Goal: Task Accomplishment & Management: Manage account settings

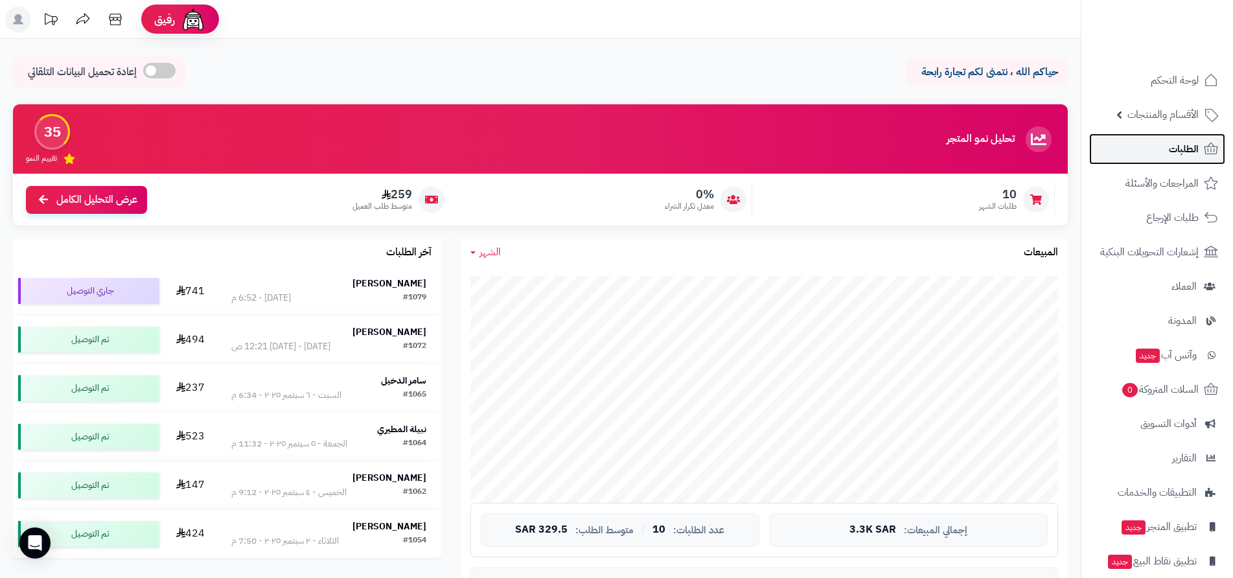
click at [1179, 153] on span "الطلبات" at bounding box center [1184, 149] width 30 height 18
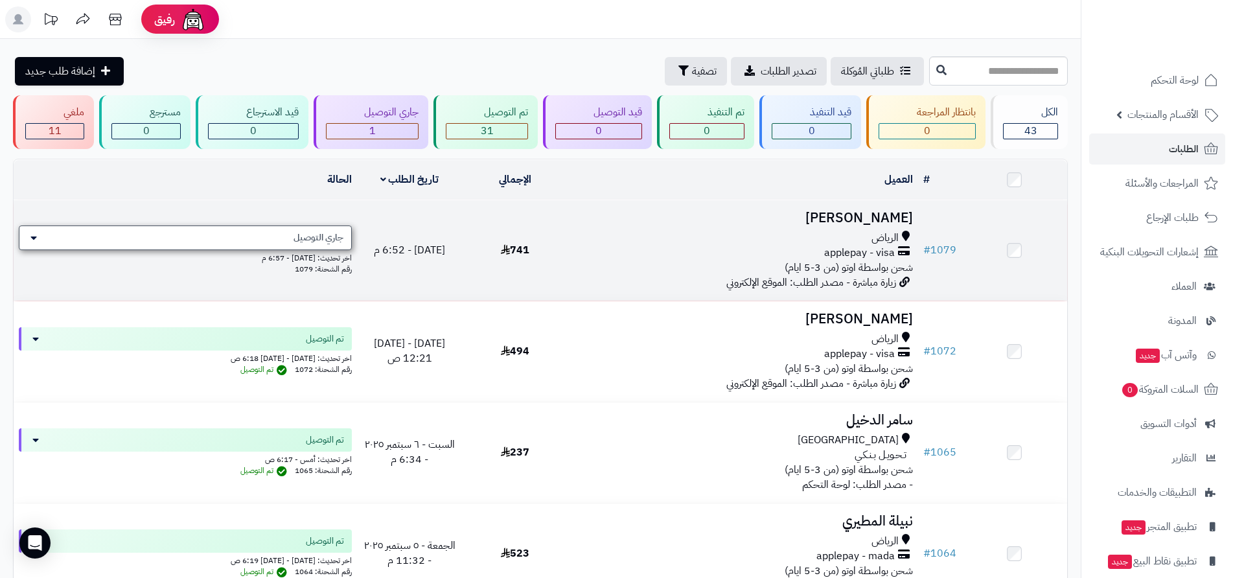
click at [275, 237] on div "جاري التوصيل" at bounding box center [185, 238] width 333 height 25
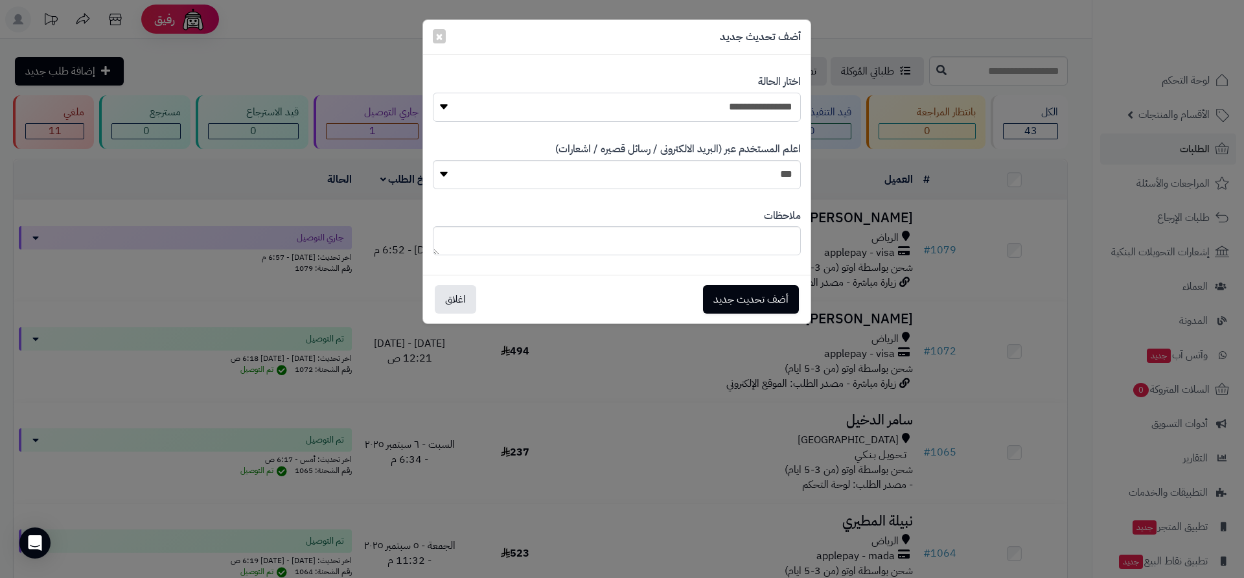
click at [597, 108] on select "**********" at bounding box center [617, 107] width 368 height 29
select select "*"
click at [433, 93] on select "**********" at bounding box center [617, 107] width 368 height 29
click at [744, 299] on button "أضف تحديث جديد" at bounding box center [751, 298] width 96 height 29
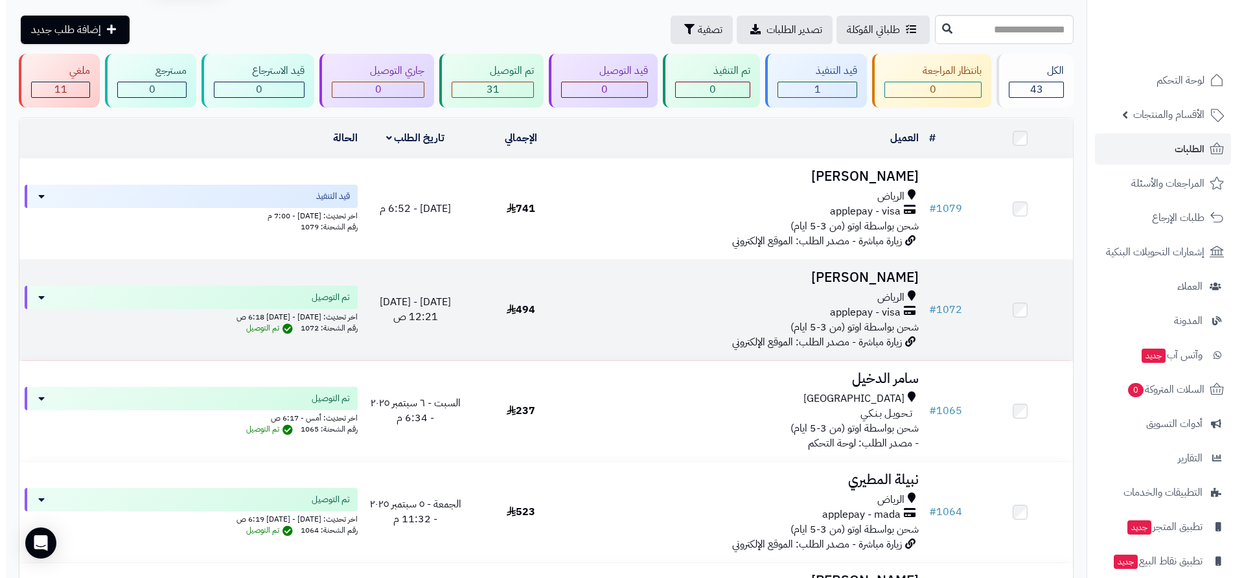
scroll to position [65, 0]
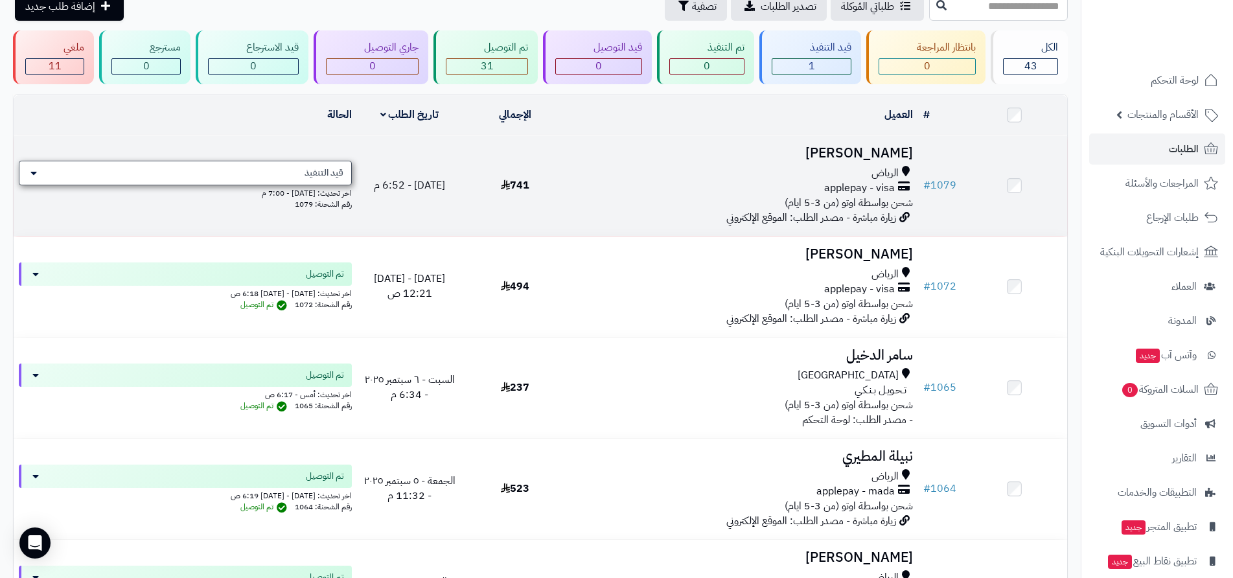
click at [294, 177] on div "قيد التنفيذ" at bounding box center [185, 173] width 333 height 25
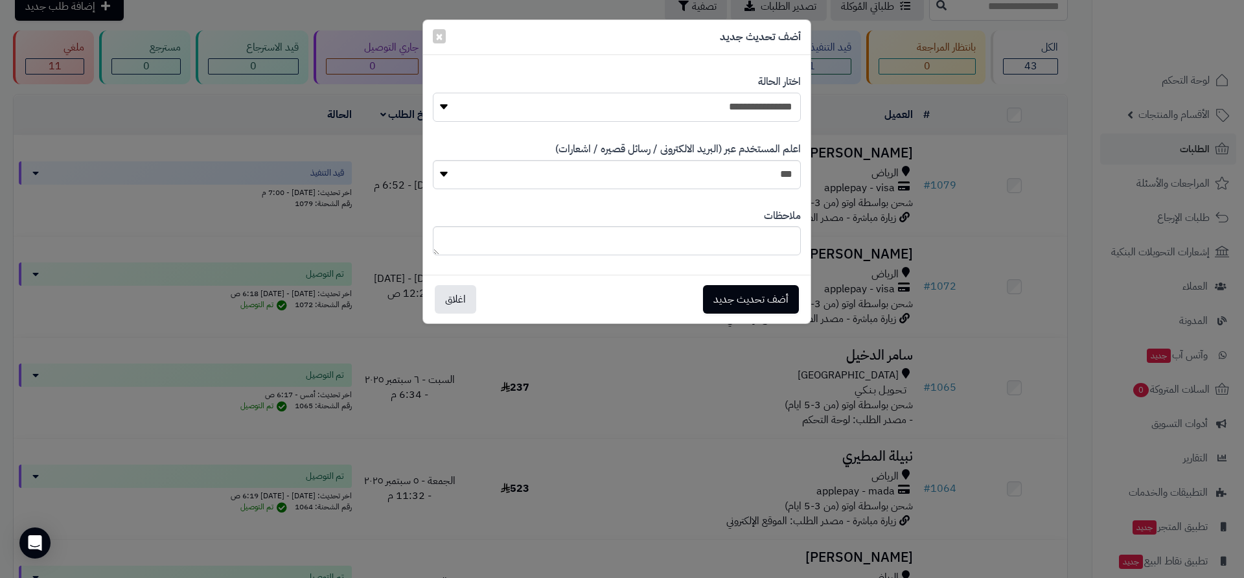
click at [602, 118] on select "**********" at bounding box center [617, 107] width 368 height 29
select select "**"
click at [433, 93] on select "**********" at bounding box center [617, 107] width 368 height 29
click at [756, 297] on button "أضف تحديث جديد" at bounding box center [751, 298] width 96 height 29
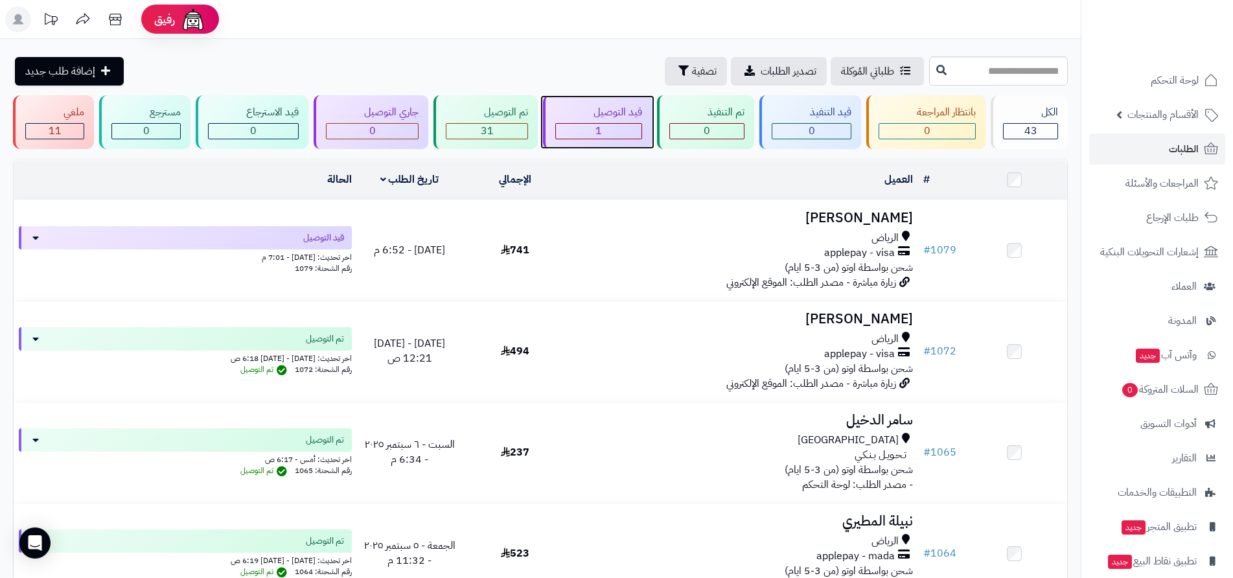
click at [617, 135] on div "1" at bounding box center [599, 131] width 86 height 15
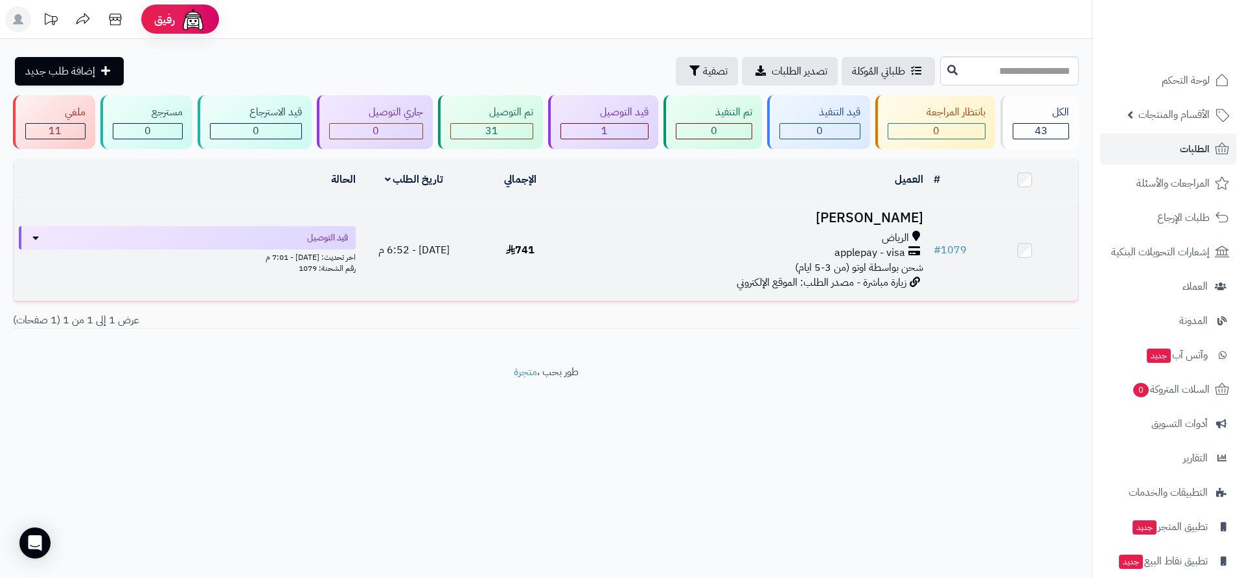
click at [818, 264] on span "شحن بواسطة اوتو (من 3-5 ايام)" at bounding box center [859, 268] width 128 height 16
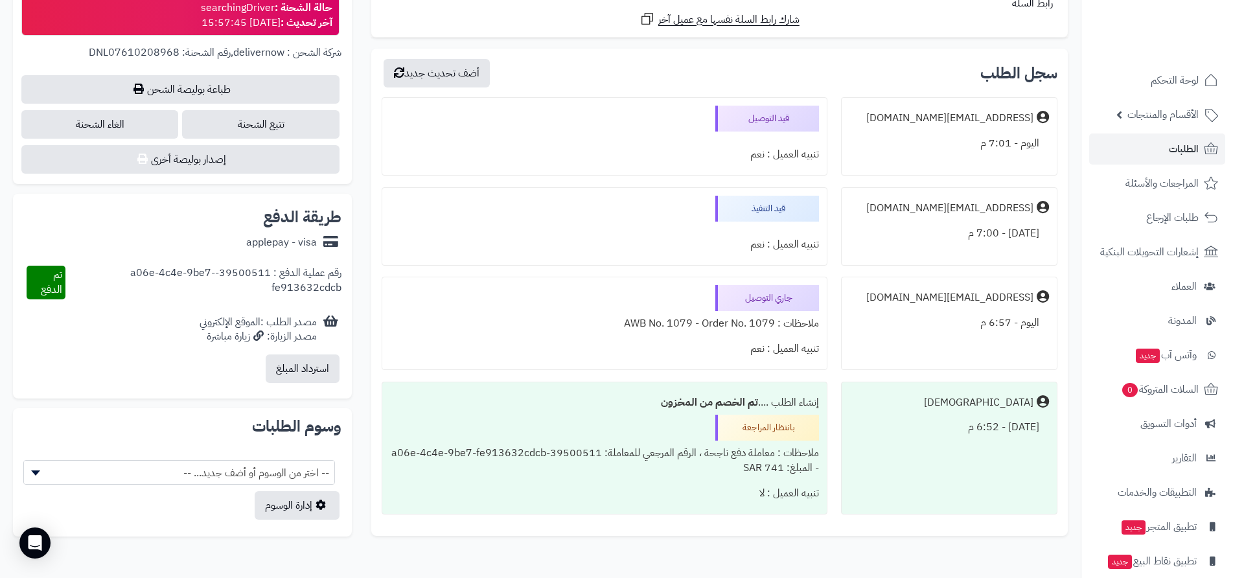
scroll to position [713, 0]
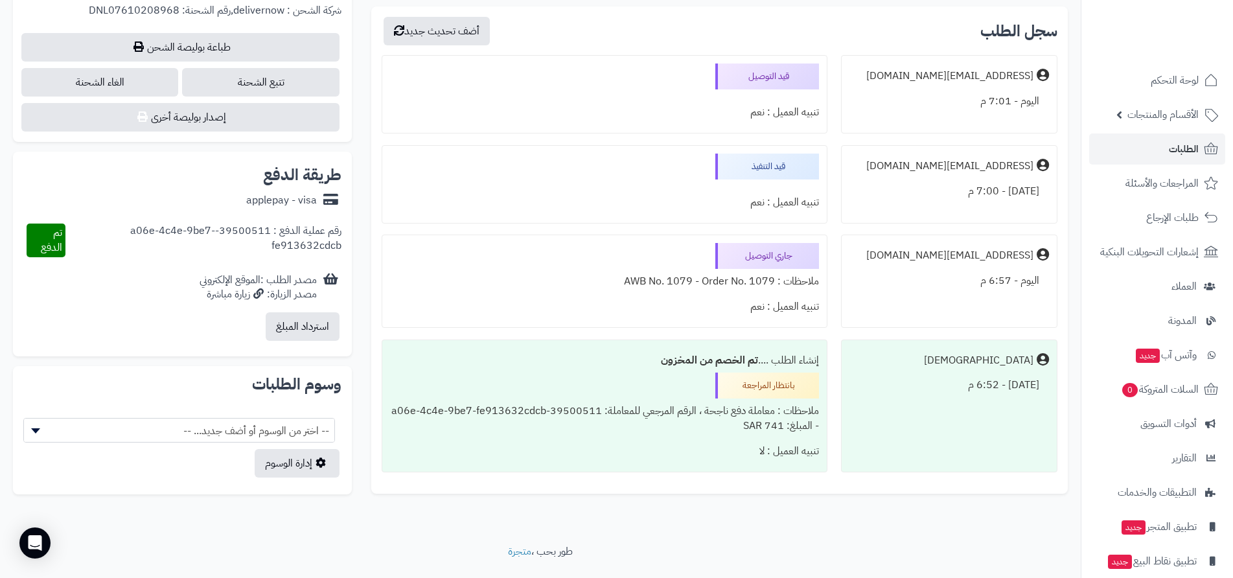
drag, startPoint x: 86, startPoint y: 2, endPoint x: 370, endPoint y: 96, distance: 299.6
click at [391, 95] on div at bounding box center [605, 94] width 430 height 10
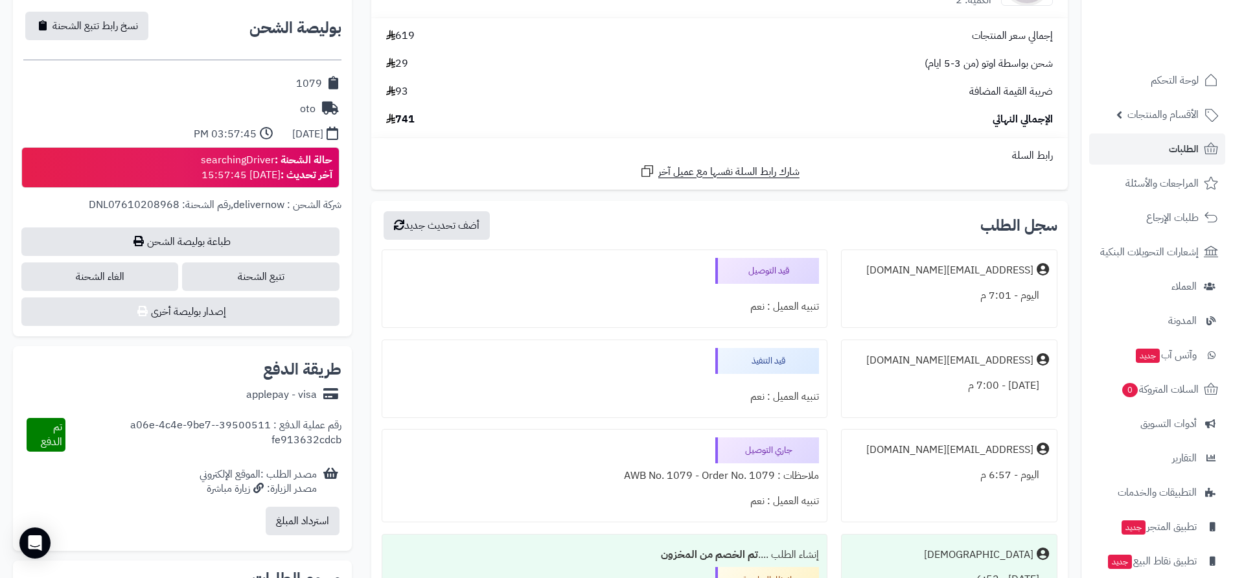
scroll to position [583, 0]
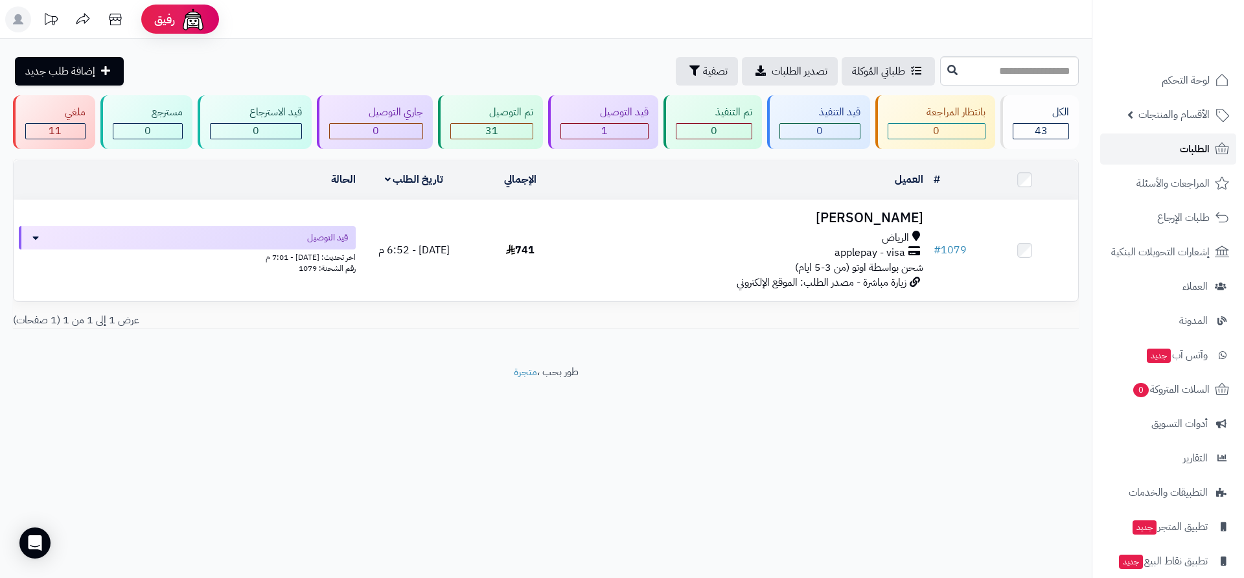
click at [1192, 150] on span "الطلبات" at bounding box center [1195, 149] width 30 height 18
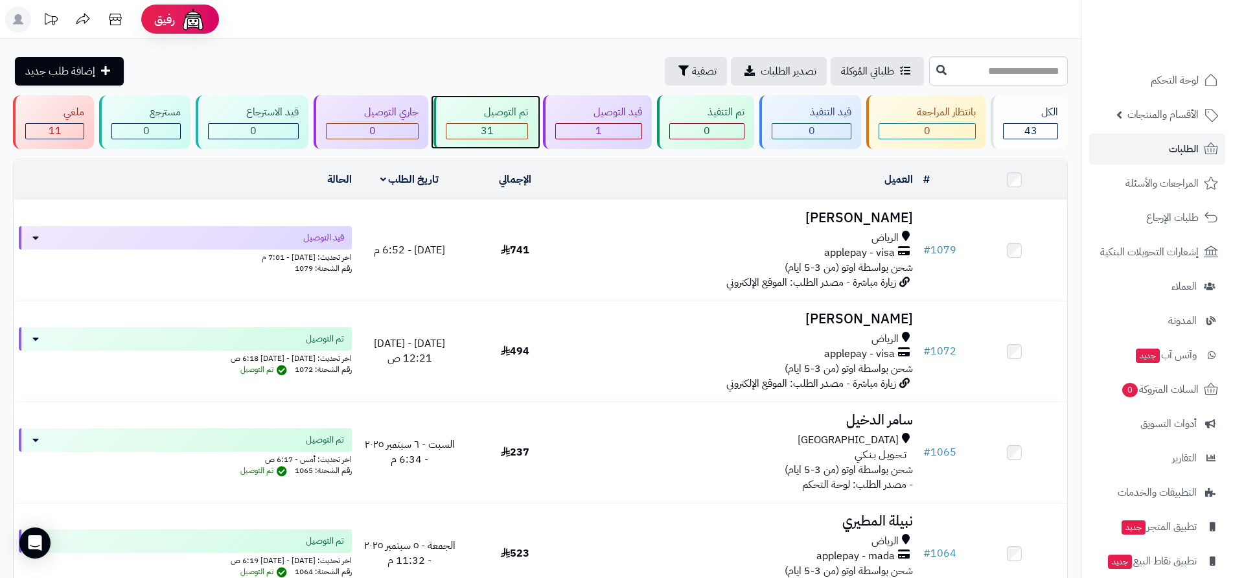
click at [497, 134] on div "31" at bounding box center [486, 131] width 81 height 15
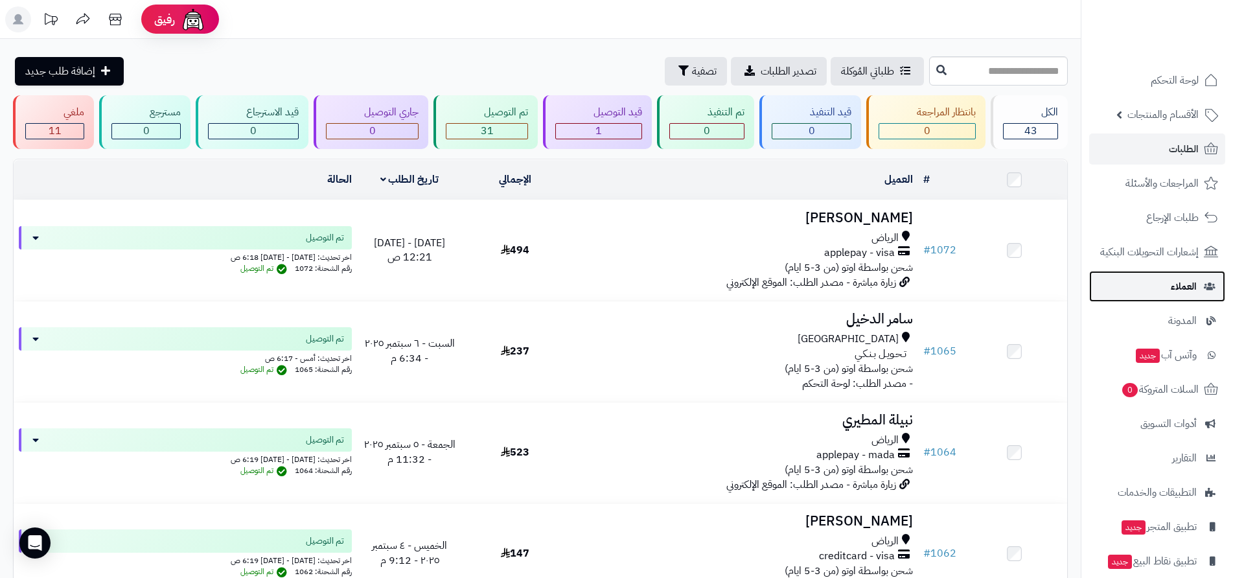
click at [1184, 286] on span "العملاء" at bounding box center [1184, 286] width 26 height 18
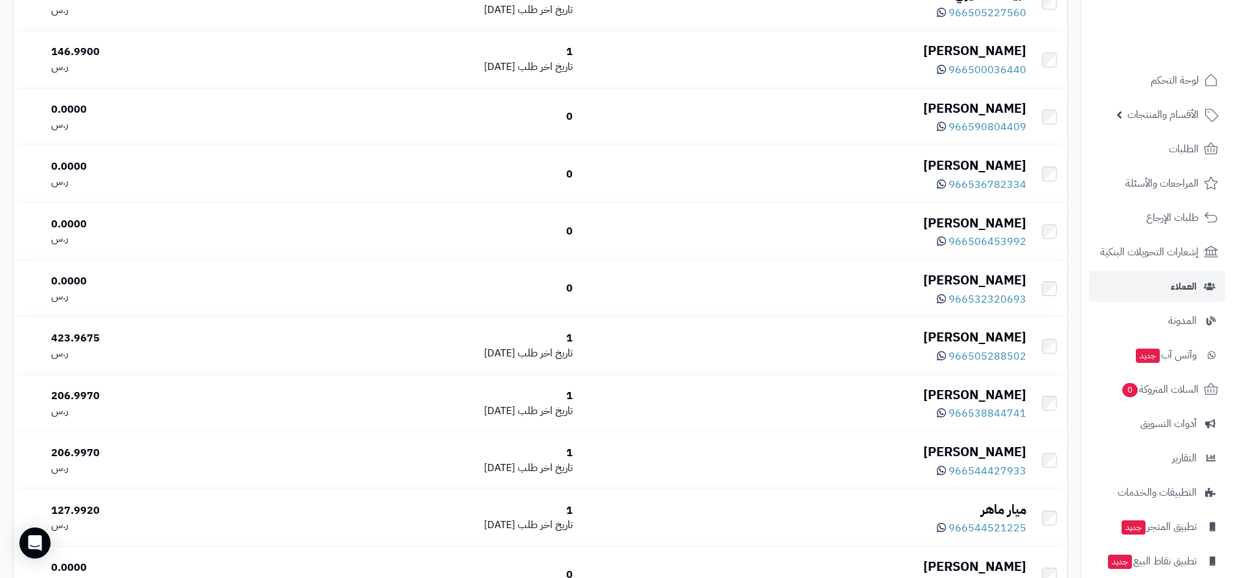
scroll to position [713, 0]
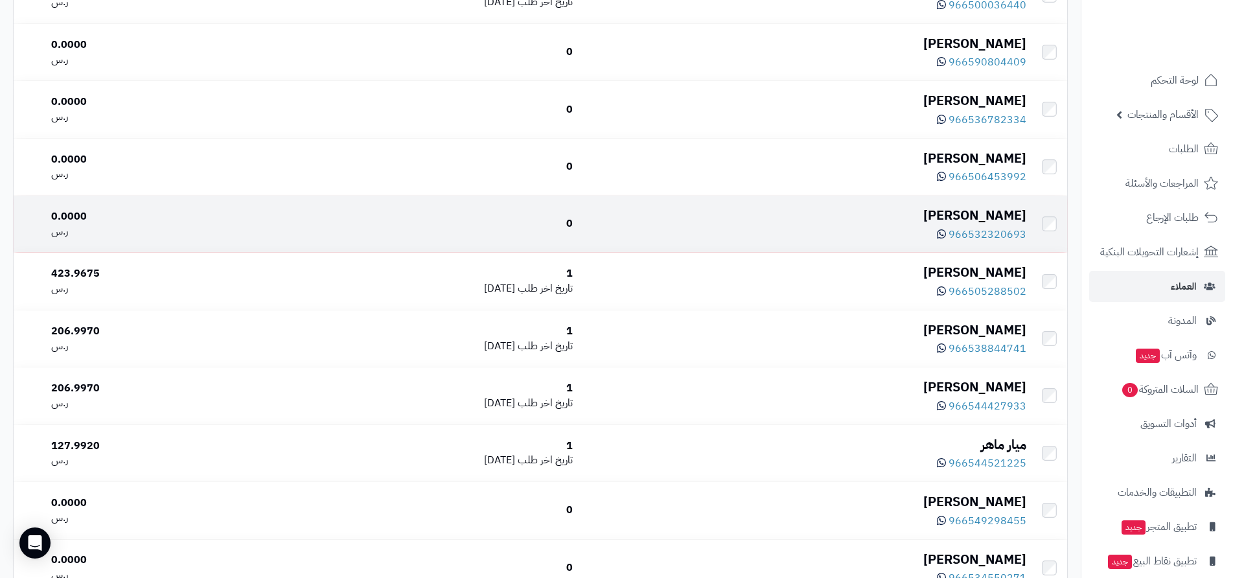
click at [805, 234] on div "966532320693" at bounding box center [804, 233] width 443 height 17
click at [84, 224] on div "0.0000" at bounding box center [158, 216] width 214 height 15
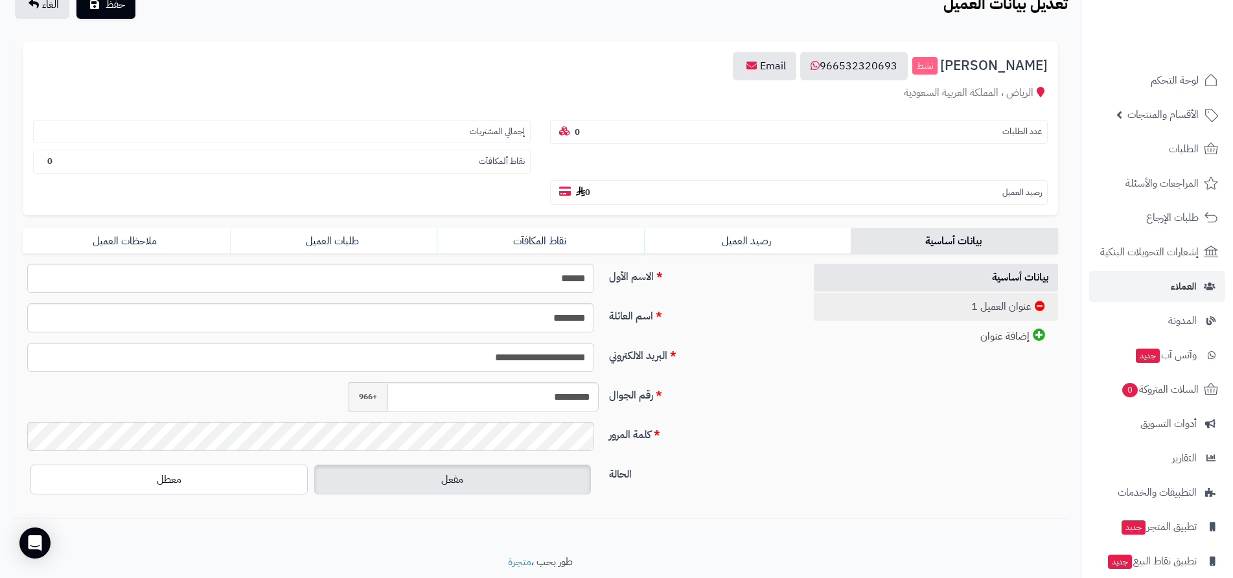
scroll to position [82, 0]
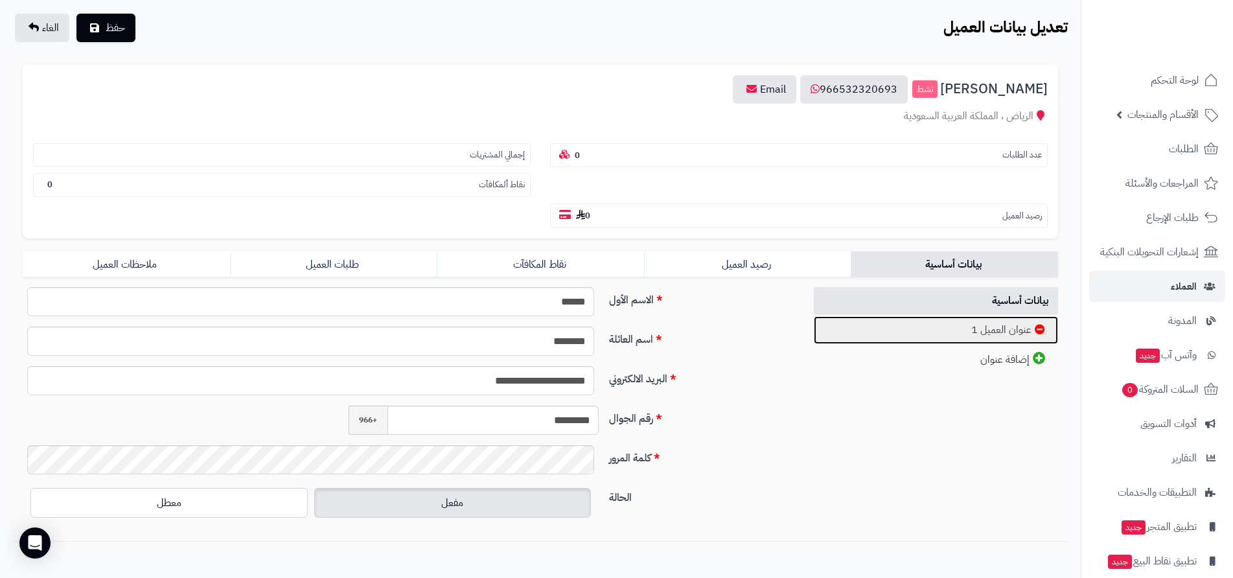
click at [985, 333] on link "عنوان العميل 1" at bounding box center [936, 330] width 244 height 28
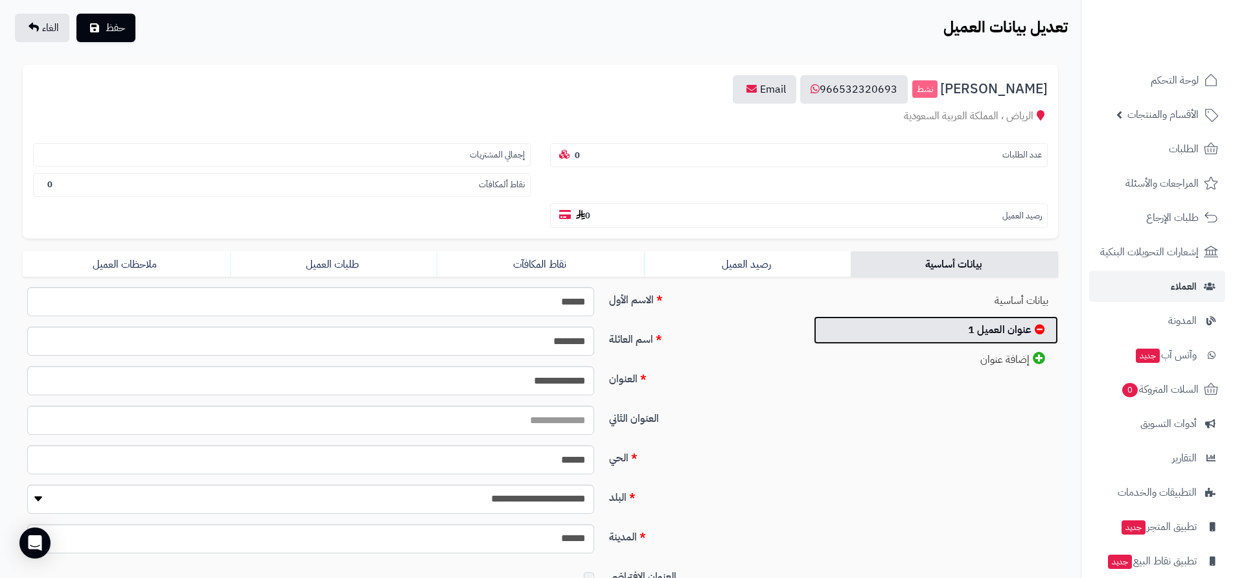
click at [985, 333] on link "عنوان العميل 1" at bounding box center [936, 330] width 244 height 28
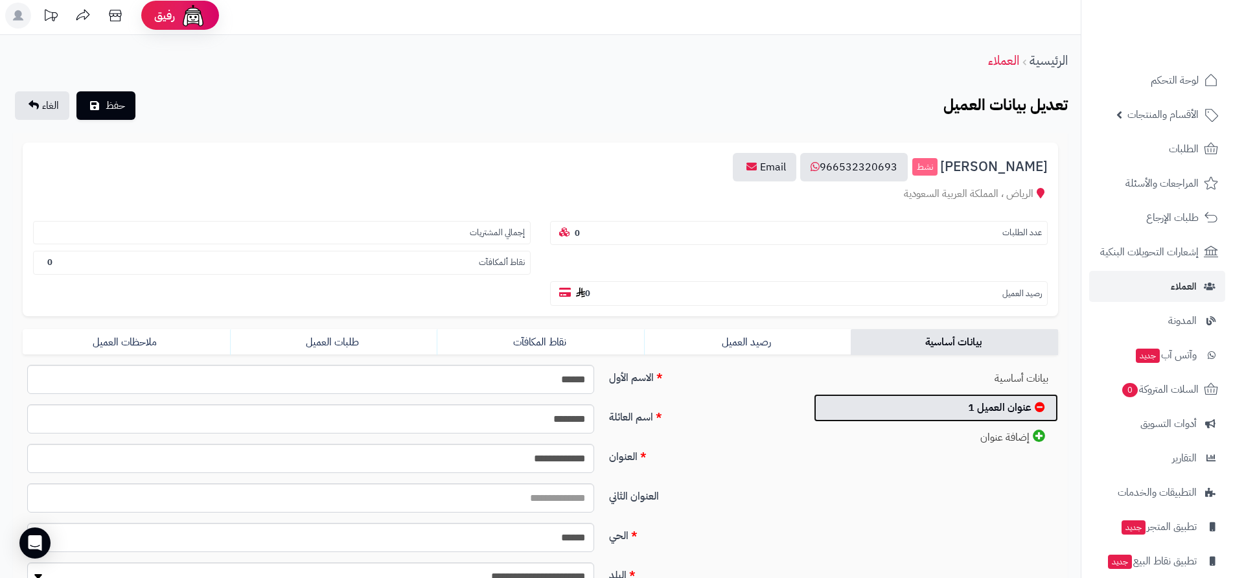
scroll to position [0, 0]
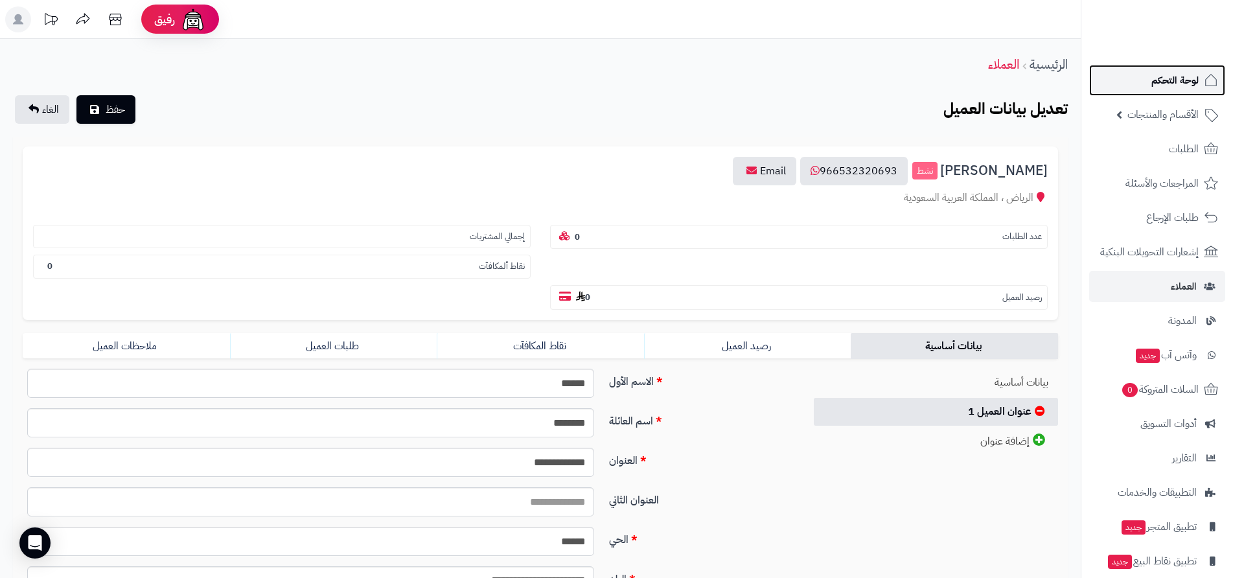
click at [1181, 84] on span "لوحة التحكم" at bounding box center [1175, 80] width 47 height 18
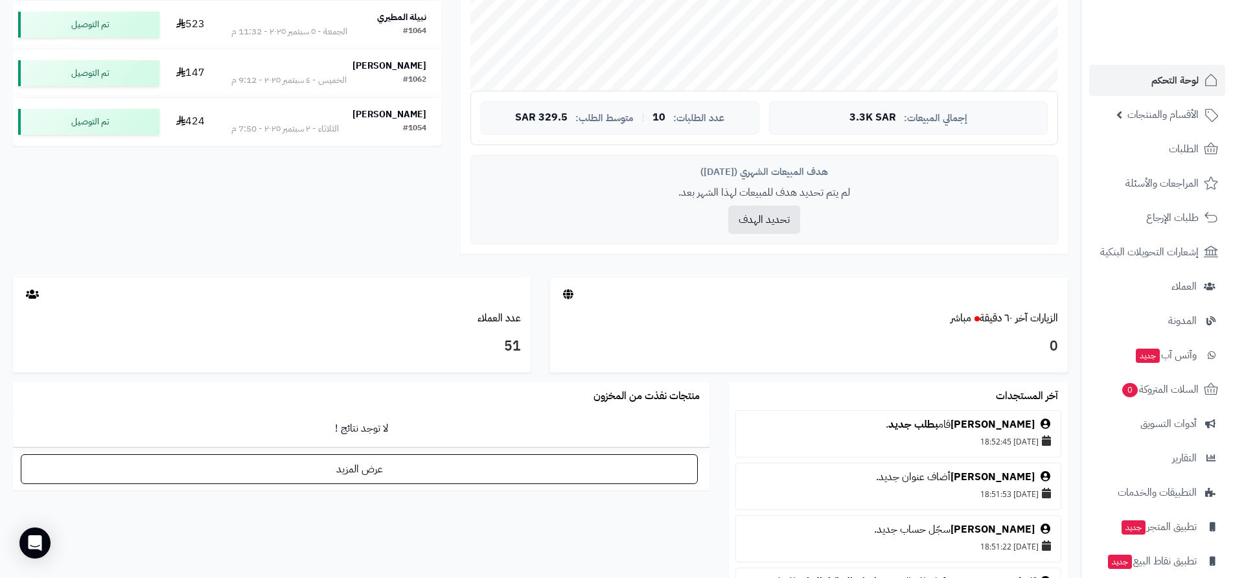
scroll to position [389, 0]
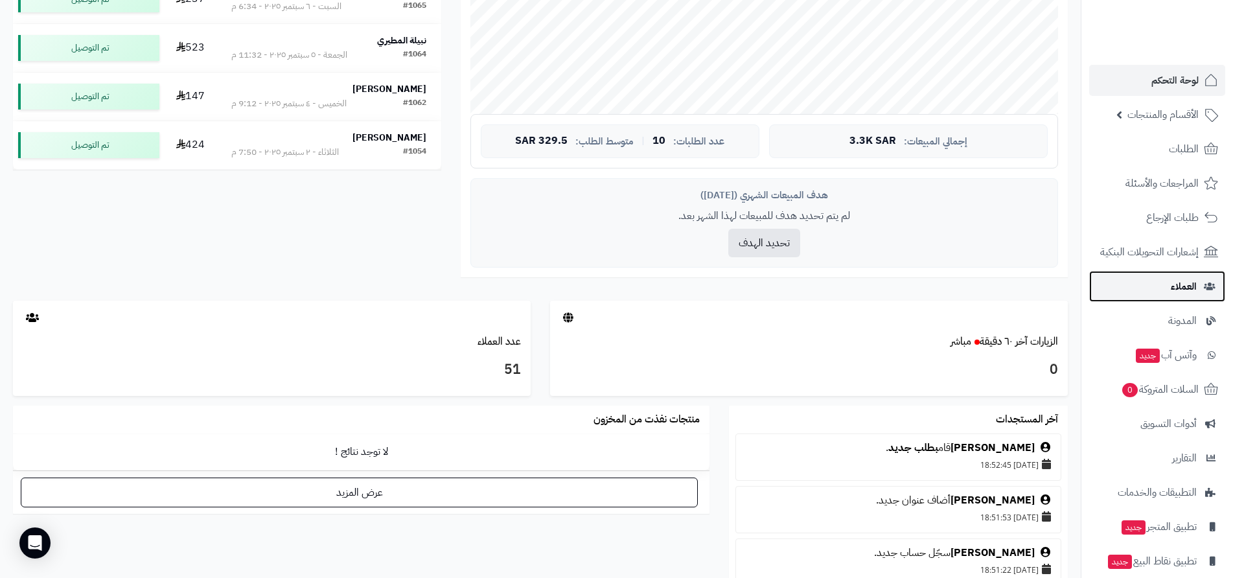
click at [1191, 291] on span "العملاء" at bounding box center [1184, 286] width 26 height 18
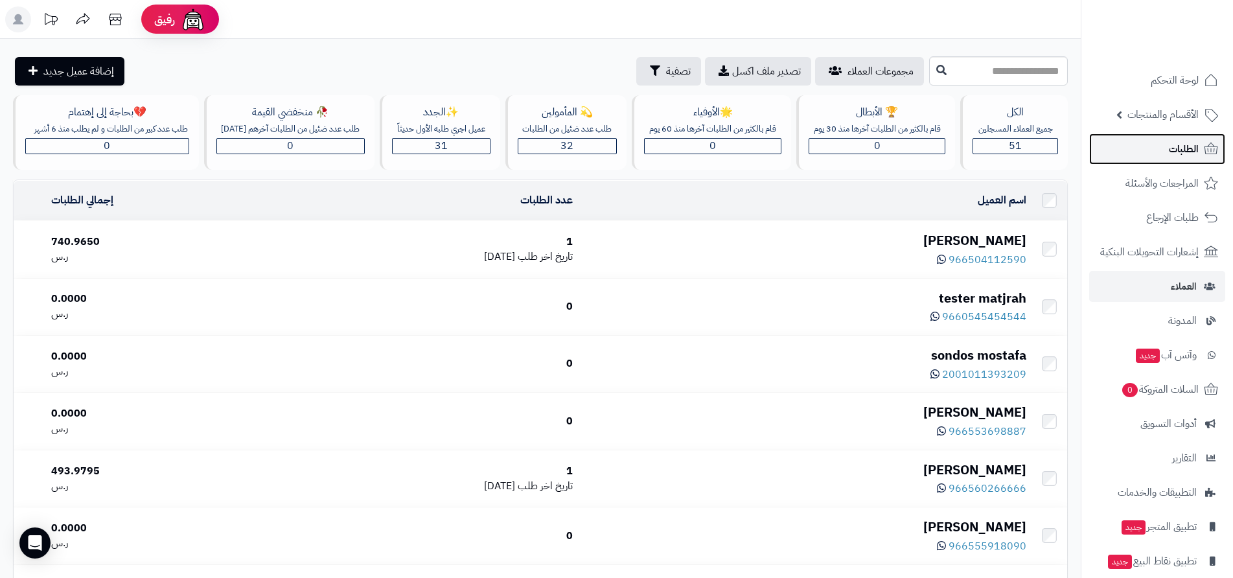
click at [1190, 153] on span "الطلبات" at bounding box center [1184, 149] width 30 height 18
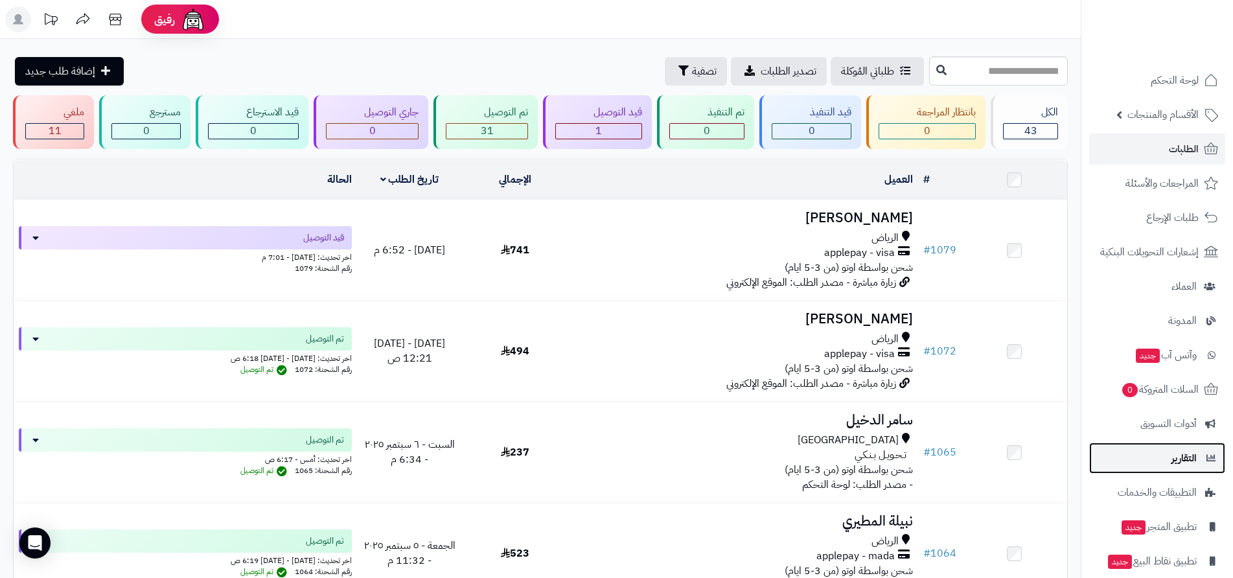
click at [1184, 465] on span "التقارير" at bounding box center [1184, 458] width 25 height 18
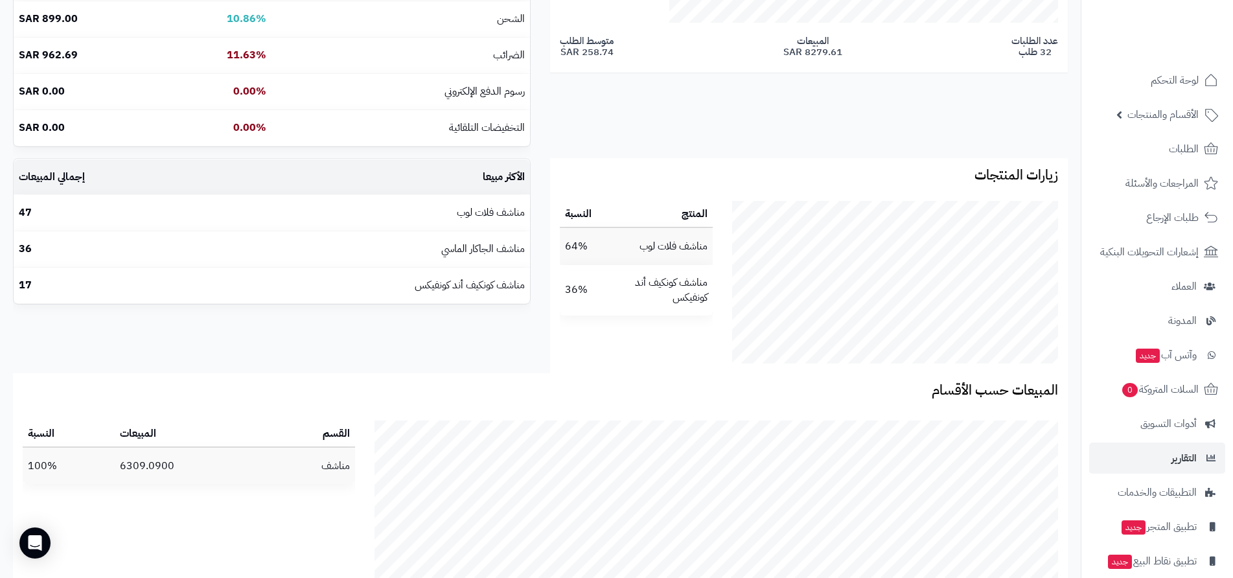
scroll to position [454, 0]
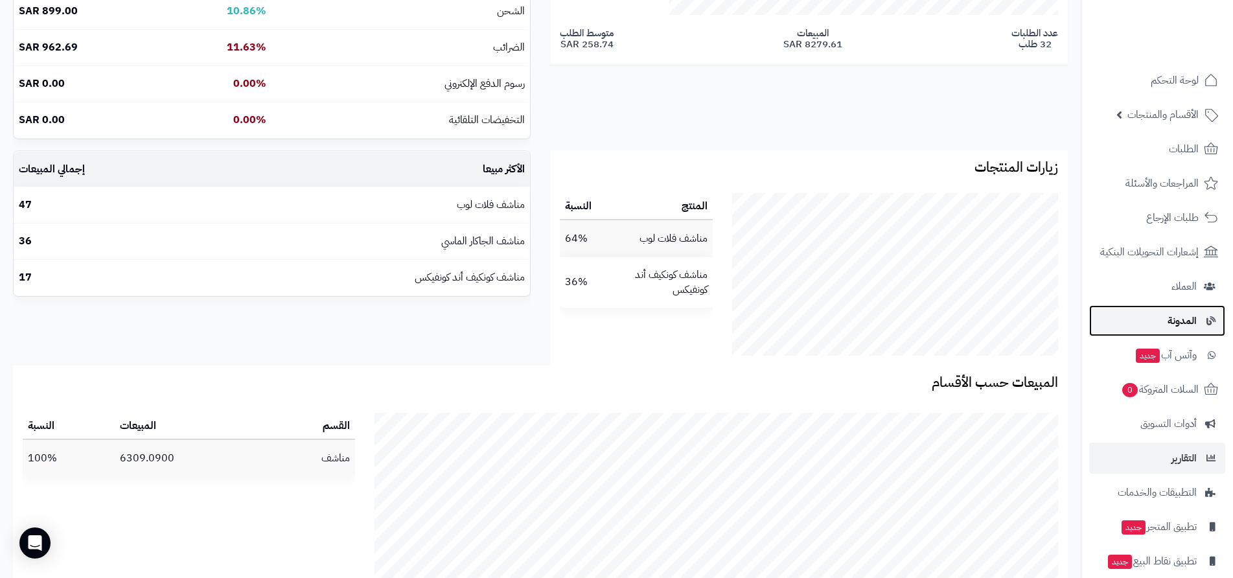
click at [1185, 327] on span "المدونة" at bounding box center [1182, 321] width 29 height 18
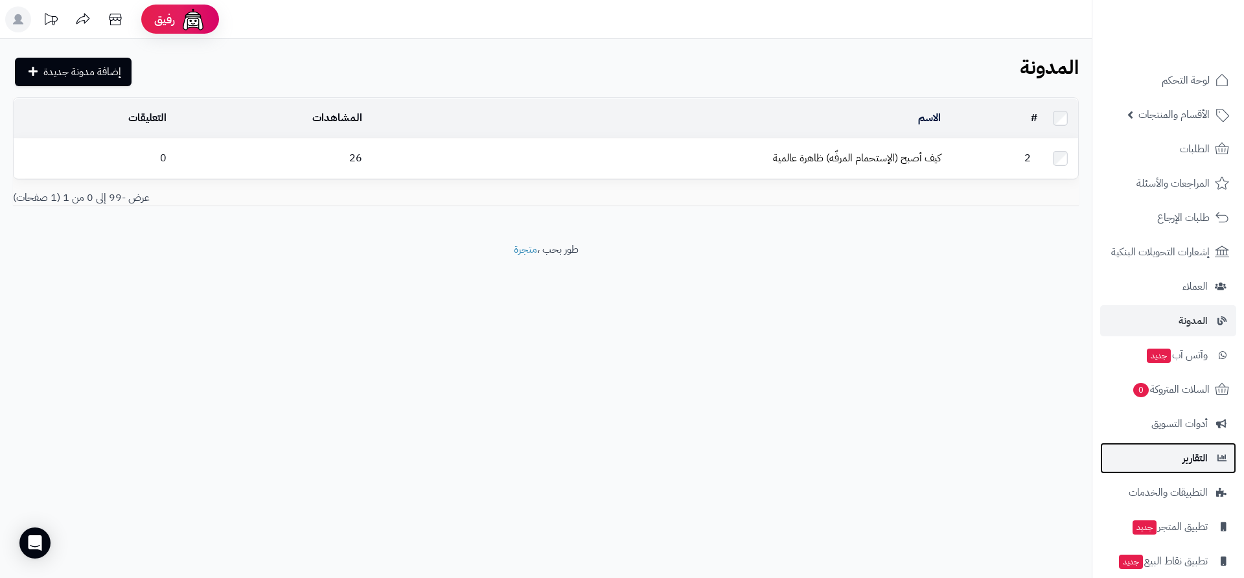
click at [1187, 458] on span "التقارير" at bounding box center [1195, 458] width 25 height 18
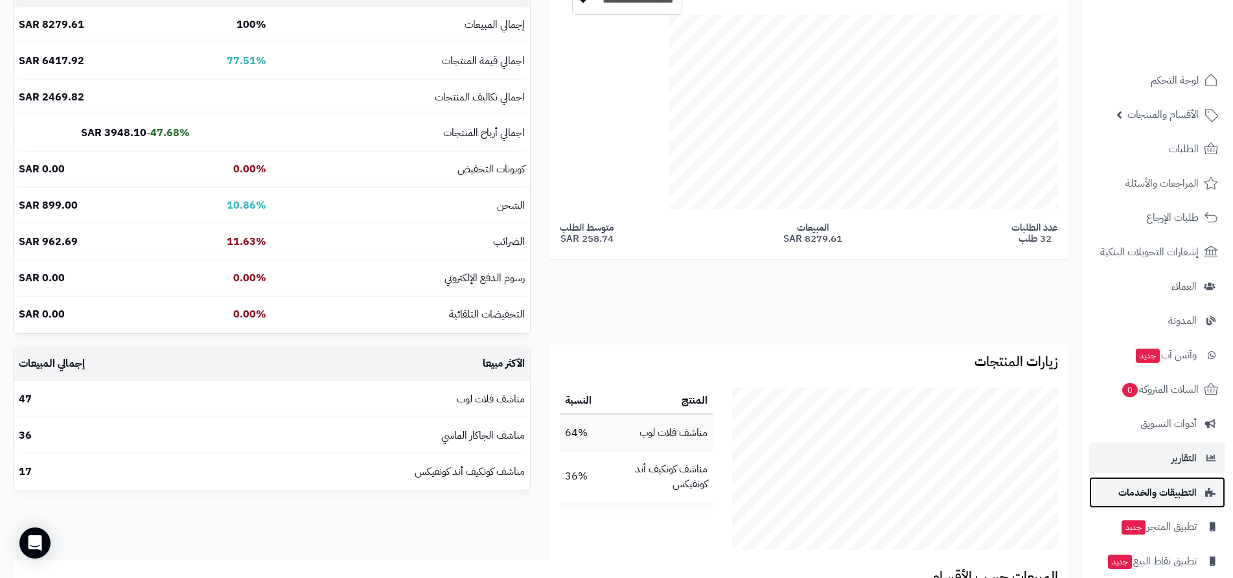
click at [1170, 493] on span "التطبيقات والخدمات" at bounding box center [1157, 492] width 78 height 18
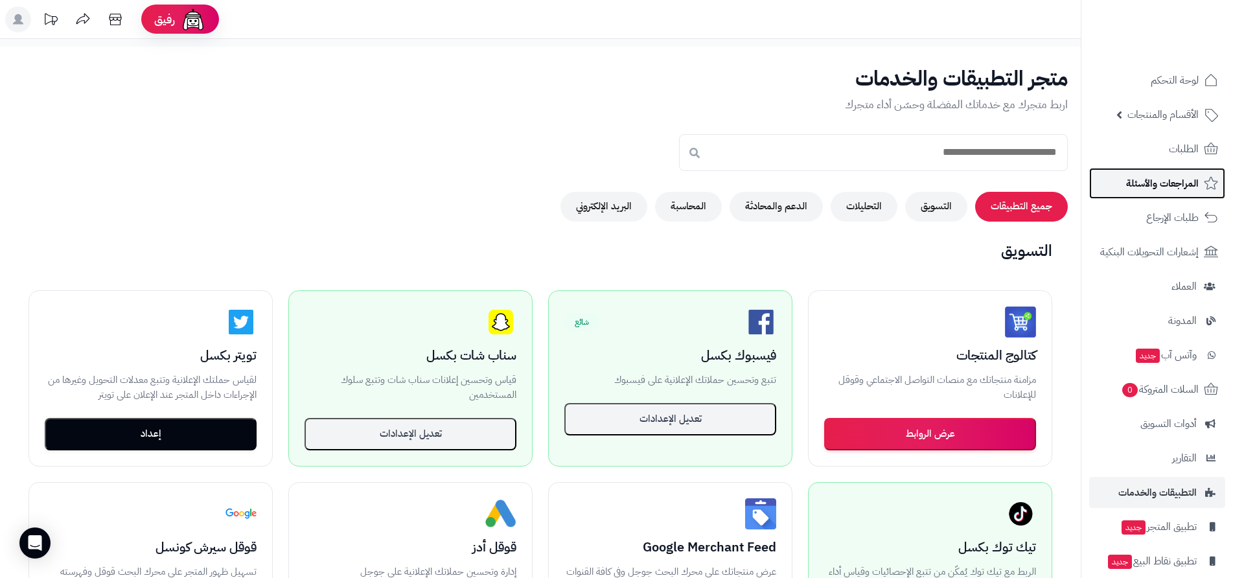
click at [1188, 181] on span "المراجعات والأسئلة" at bounding box center [1162, 183] width 73 height 18
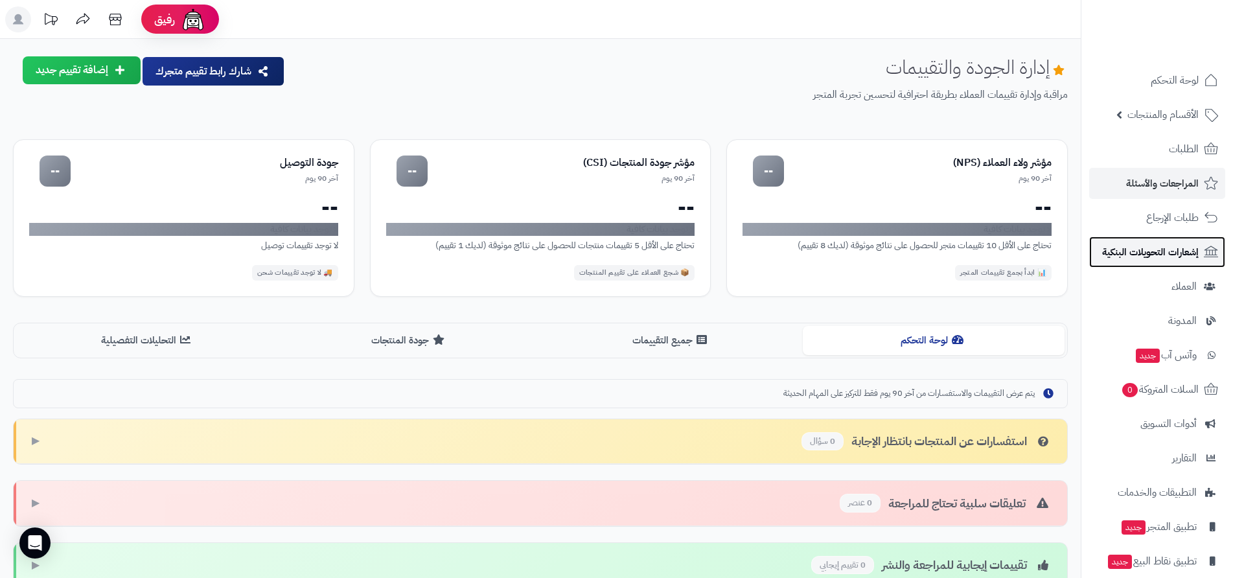
click at [1171, 256] on span "إشعارات التحويلات البنكية" at bounding box center [1150, 252] width 97 height 18
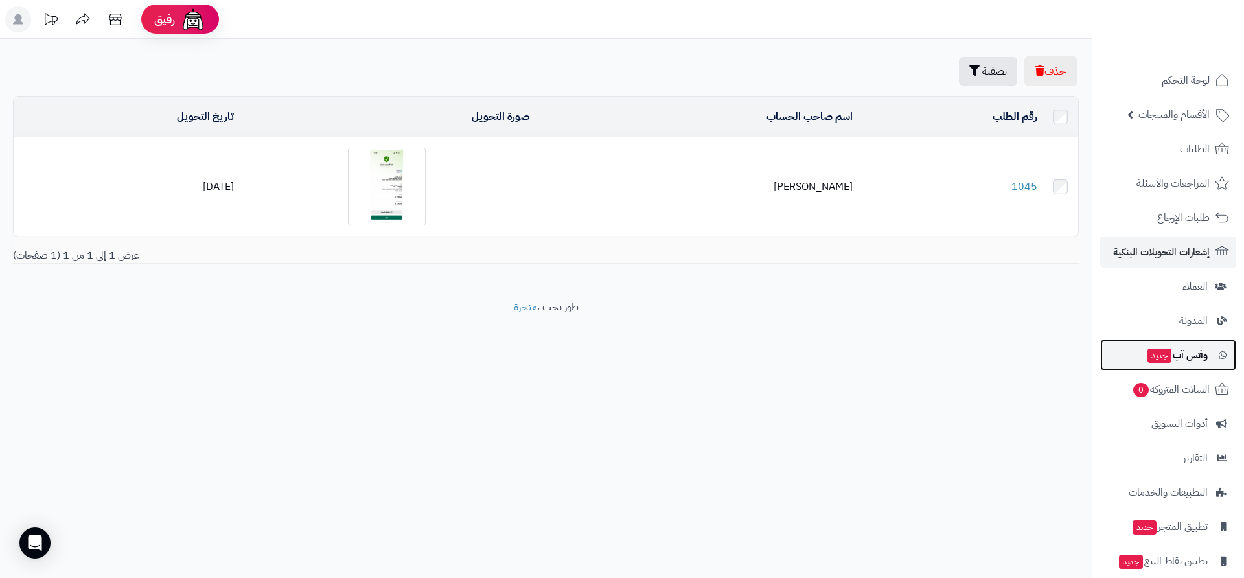
click at [1209, 352] on link "وآتس آب جديد" at bounding box center [1168, 355] width 136 height 31
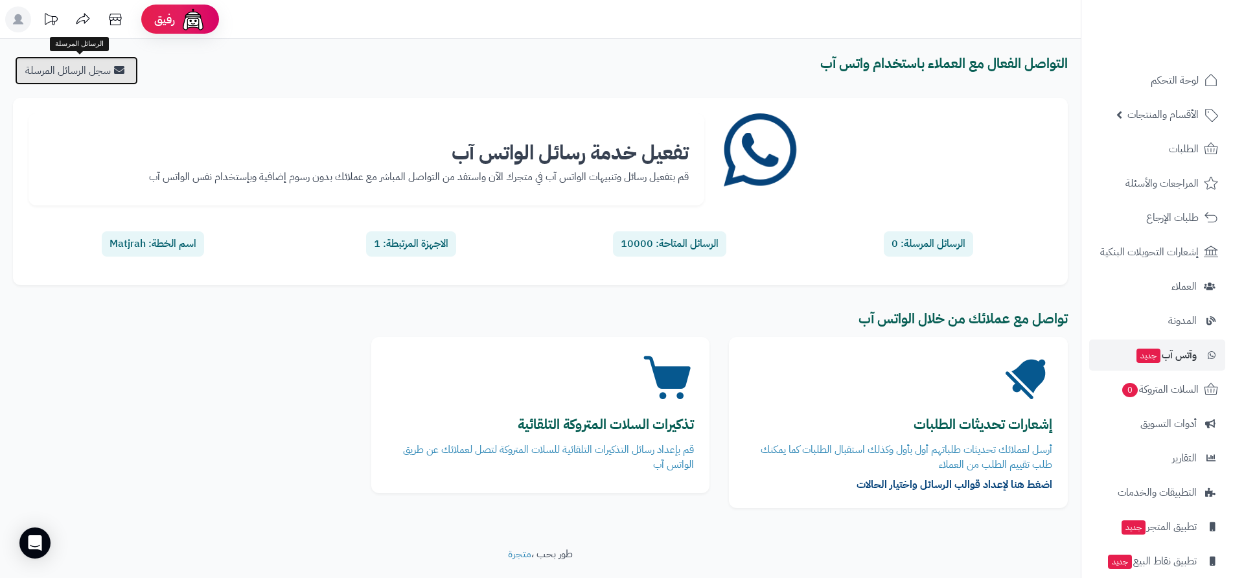
click at [99, 72] on link "سجل الرسائل المرسلة" at bounding box center [76, 70] width 123 height 29
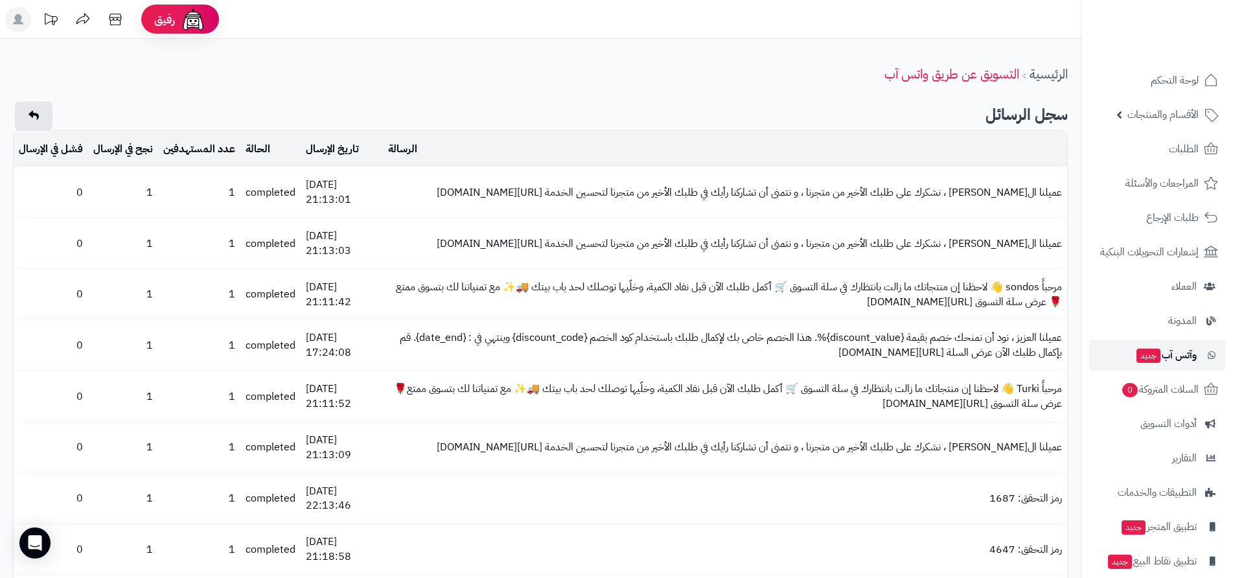
click at [1159, 358] on span "وآتس آب جديد" at bounding box center [1166, 355] width 62 height 18
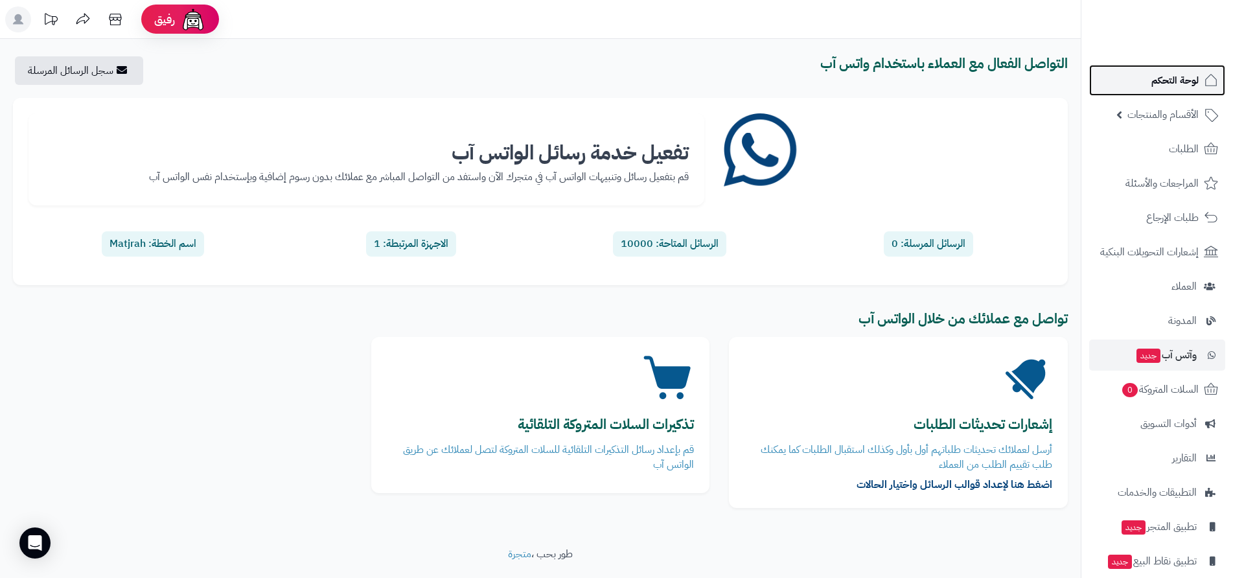
click at [1177, 84] on span "لوحة التحكم" at bounding box center [1175, 80] width 47 height 18
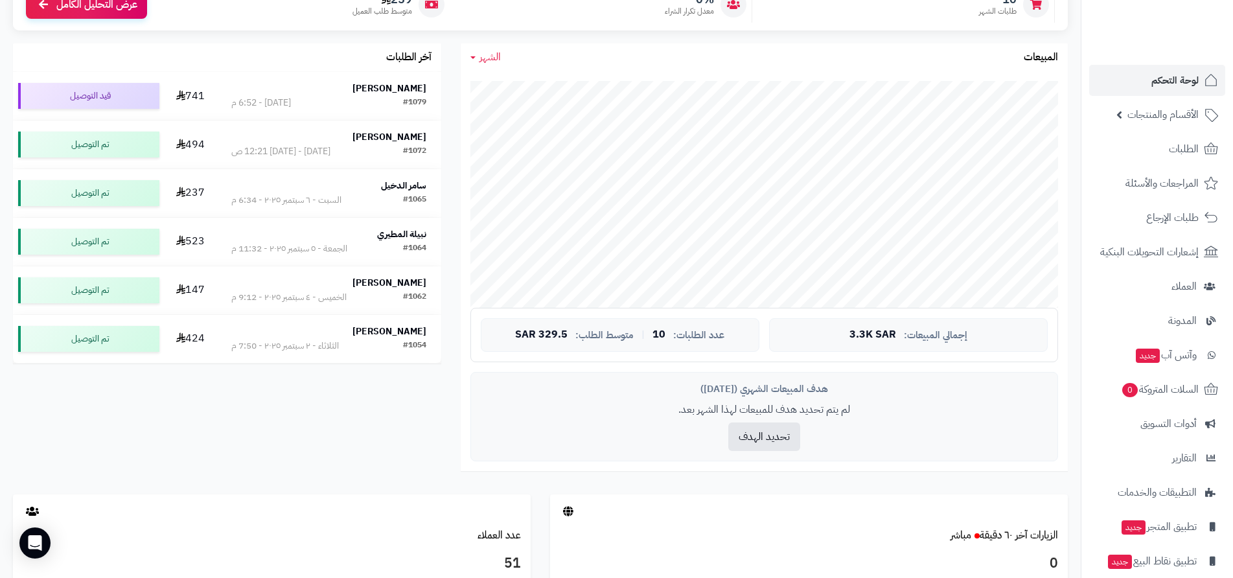
scroll to position [25, 0]
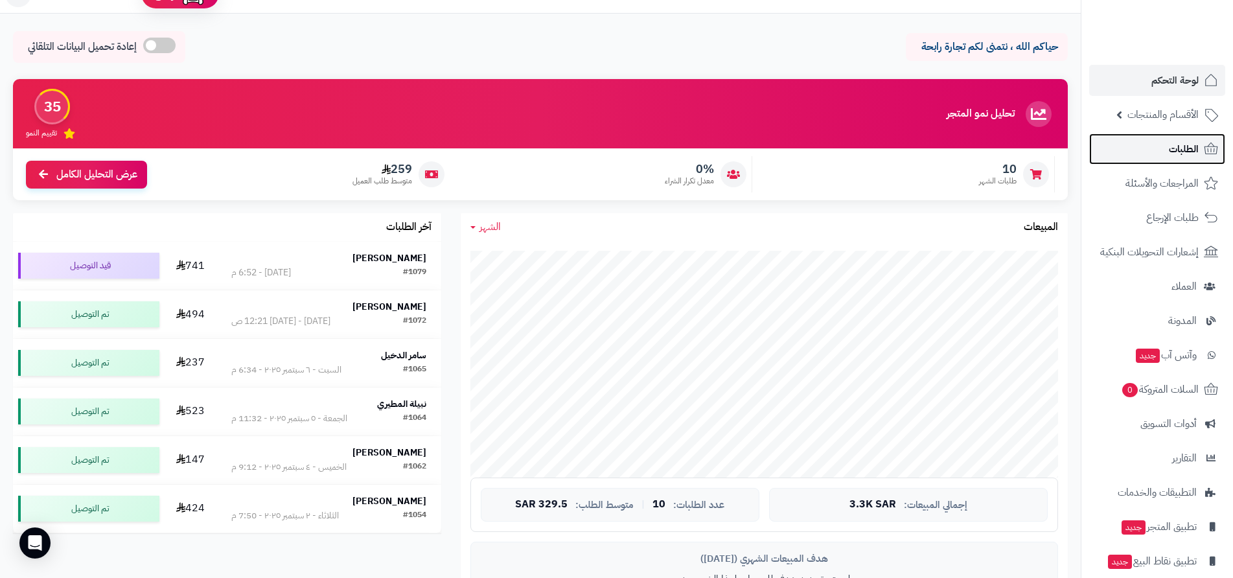
click at [1183, 151] on span "الطلبات" at bounding box center [1184, 149] width 30 height 18
